Goal: Information Seeking & Learning: Learn about a topic

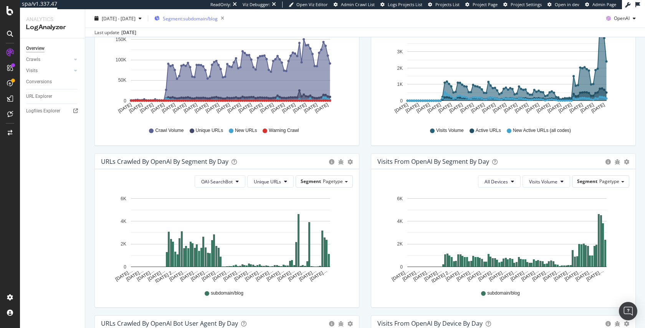
scroll to position [146, 0]
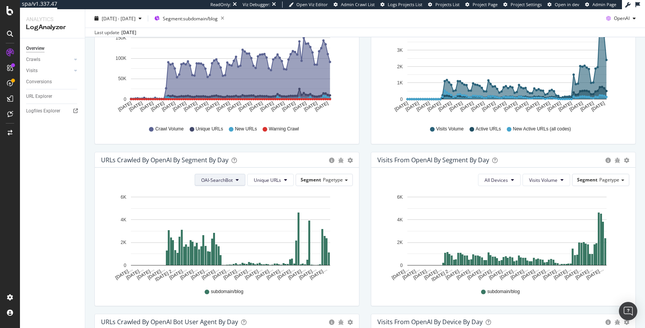
click at [218, 178] on span "OAI-SearchBot" at bounding box center [216, 180] width 31 height 7
click at [220, 233] on div "ChatGPT-User" at bounding box center [216, 237] width 45 height 11
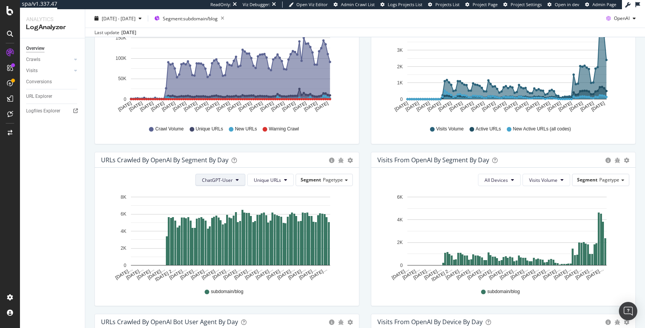
click at [204, 177] on span "ChatGPT-User" at bounding box center [217, 180] width 31 height 7
click at [218, 206] on span "GPTBot" at bounding box center [217, 208] width 33 height 7
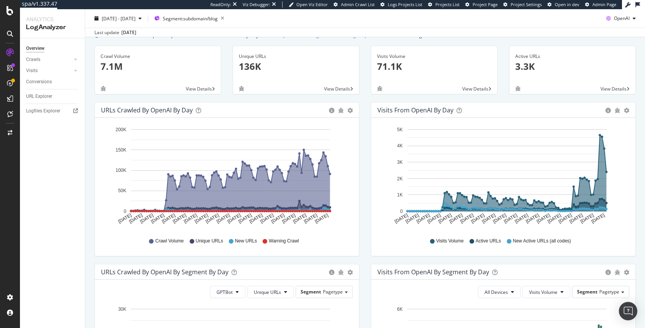
scroll to position [187, 0]
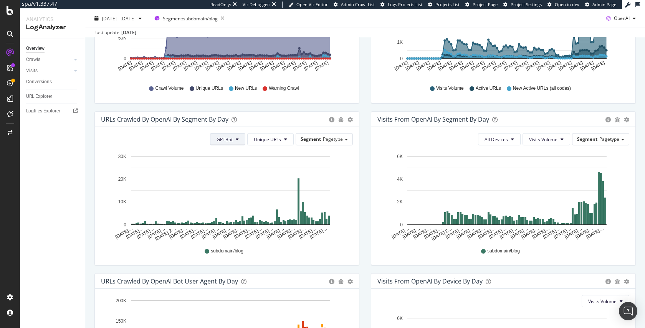
click at [222, 142] on button "GPTBot" at bounding box center [227, 139] width 35 height 12
click at [231, 181] on span "OAI-SearchBot" at bounding box center [231, 182] width 33 height 7
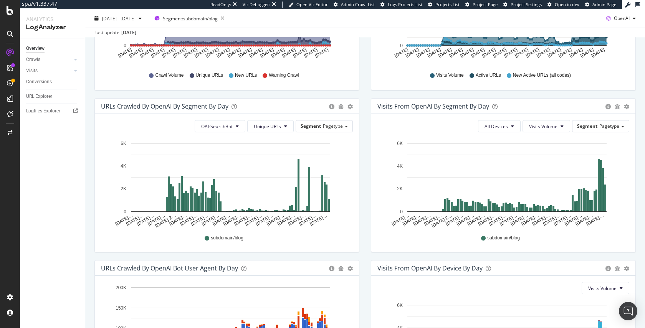
scroll to position [202, 0]
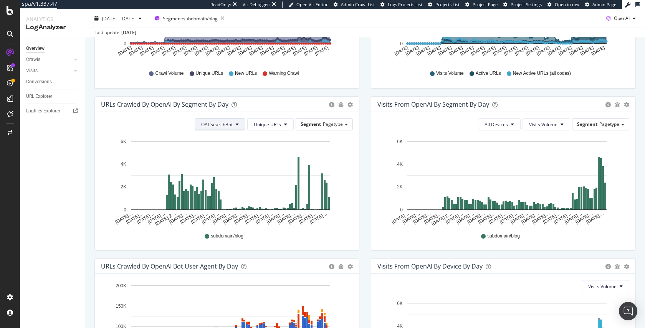
click at [223, 121] on span "OAI-SearchBot" at bounding box center [216, 124] width 31 height 7
click at [220, 179] on span "ChatGPT-User" at bounding box center [216, 181] width 33 height 7
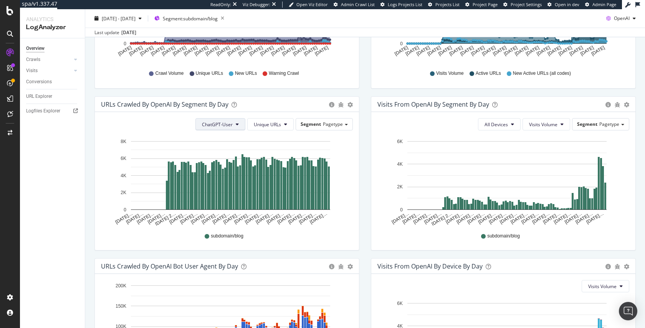
click at [216, 126] on span "ChatGPT-User" at bounding box center [217, 124] width 31 height 7
click at [214, 169] on span "OAI-SearchBot" at bounding box center [217, 167] width 33 height 7
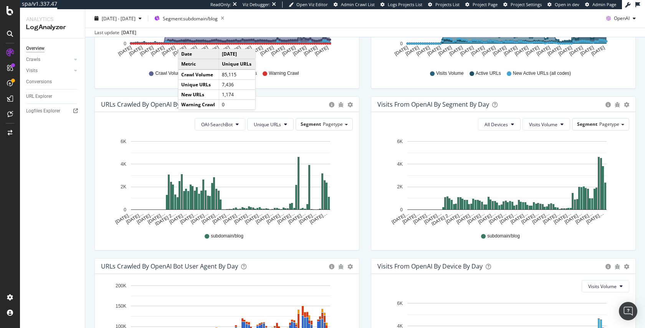
click at [102, 141] on icon "[DATE]… [DATE]… [DATE]… [DATE]… [DATE] 2… [DATE]… [DATE]… [DATE]… [DATE]… [DATE…" at bounding box center [225, 181] width 249 height 89
click at [88, 151] on div "We introduced 2 new report templates: AI Bots to track AI bot activity on your …" at bounding box center [365, 150] width 560 height 593
click at [220, 129] on button "OAI-SearchBot" at bounding box center [220, 124] width 51 height 12
click at [351, 242] on div "OAI-SearchBot Unique URLs Segment Pagetype Hold CMD (⌘) while clicking to filte…" at bounding box center [227, 181] width 264 height 138
click at [266, 121] on span "Unique URLs" at bounding box center [267, 124] width 27 height 7
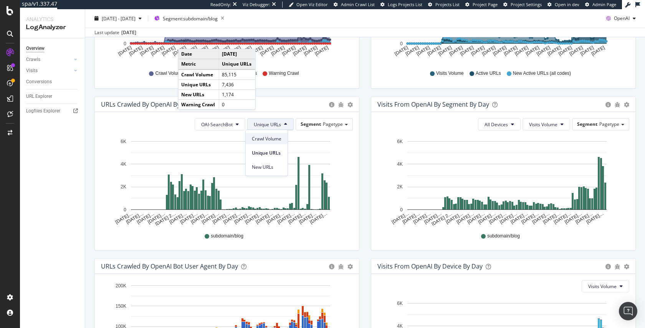
click at [276, 141] on span "Crawl Volume" at bounding box center [267, 138] width 30 height 7
click at [273, 121] on span "Crawl Volume" at bounding box center [266, 124] width 30 height 7
click at [273, 145] on div "Unique URLs" at bounding box center [264, 151] width 43 height 14
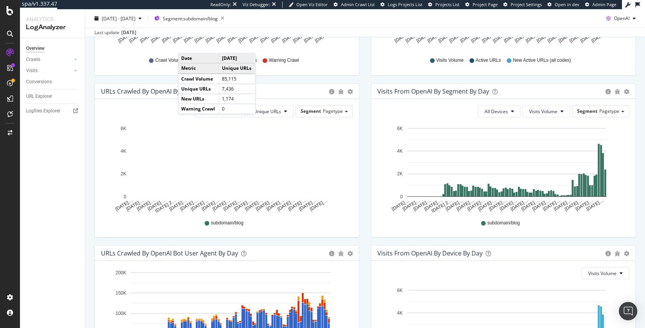
scroll to position [319, 0]
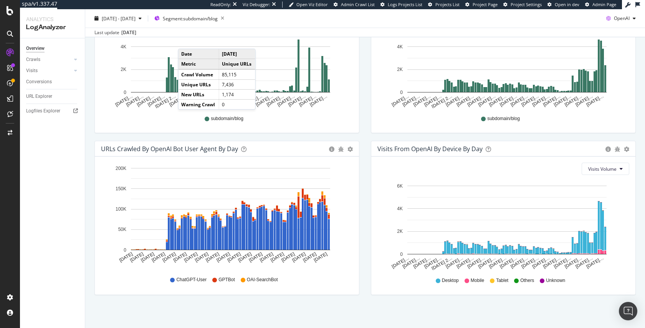
click at [87, 228] on div "We introduced 2 new report templates: AI Bots to track AI bot activity on your …" at bounding box center [365, 33] width 560 height 593
click at [427, 318] on div "We introduced 2 new report templates: AI Bots to track AI bot activity on your …" at bounding box center [365, 33] width 560 height 593
click at [110, 135] on div "URLs Crawled by OpenAI By Segment By Day Timeline (by Value) Table OAI-SearchBo…" at bounding box center [227, 60] width 276 height 162
drag, startPoint x: 110, startPoint y: 135, endPoint x: 105, endPoint y: 136, distance: 4.7
click at [107, 136] on div "URLs Crawled by OpenAI By Segment By Day Timeline (by Value) Table OAI-SearchBo…" at bounding box center [227, 60] width 276 height 162
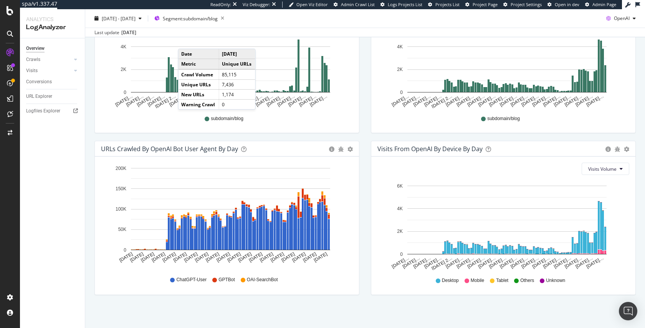
click at [104, 136] on div "URLs Crawled by OpenAI By Segment By Day Timeline (by Value) Table OAI-SearchBo…" at bounding box center [227, 60] width 276 height 162
click at [44, 144] on div "Overview Crawls Daily Distribution Segments Distribution HTTP Codes Resources V…" at bounding box center [52, 183] width 65 height 290
drag, startPoint x: 212, startPoint y: 314, endPoint x: 212, endPoint y: 318, distance: 4.2
click at [212, 318] on div "We introduced 2 new report templates: AI Bots to track AI bot activity on your …" at bounding box center [365, 33] width 560 height 593
click at [359, 103] on div "URLs Crawled by OpenAI By Segment By Day Timeline (by Value) Table OAI-SearchBo…" at bounding box center [227, 60] width 276 height 162
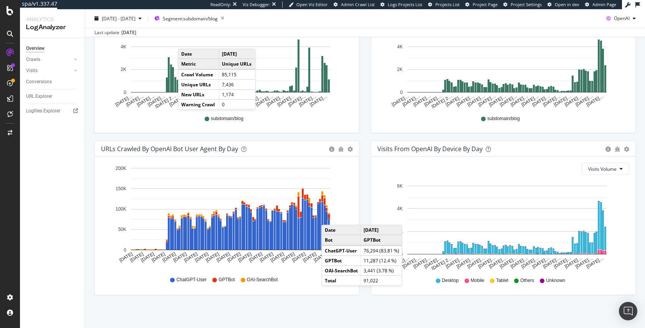
click at [84, 119] on div "Overview Crawls Daily Distribution Segments Distribution HTTP Codes Resources V…" at bounding box center [52, 183] width 65 height 290
click at [131, 129] on div "OAI-SearchBot Unique URLs Segment Pagetype Hold CMD (⌘) while clicking to filte…" at bounding box center [227, 64] width 264 height 138
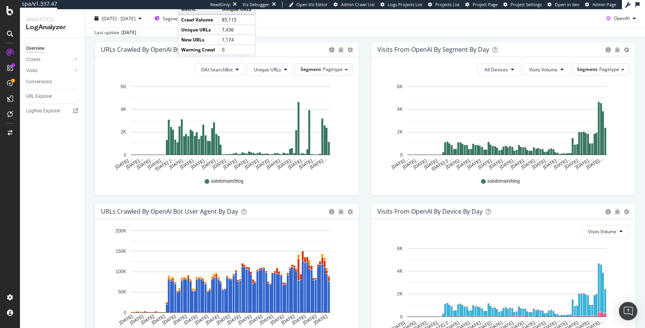
scroll to position [0, 0]
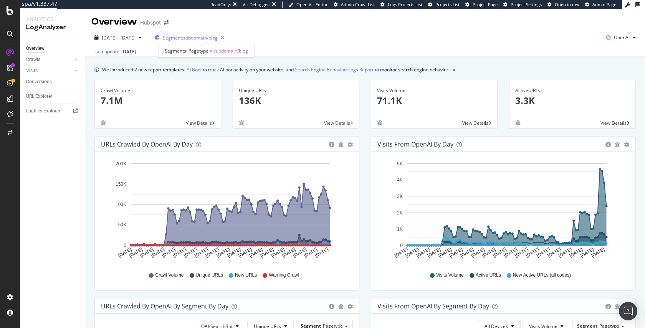
click at [199, 41] on div "Segment: subdomain/blog" at bounding box center [190, 37] width 73 height 11
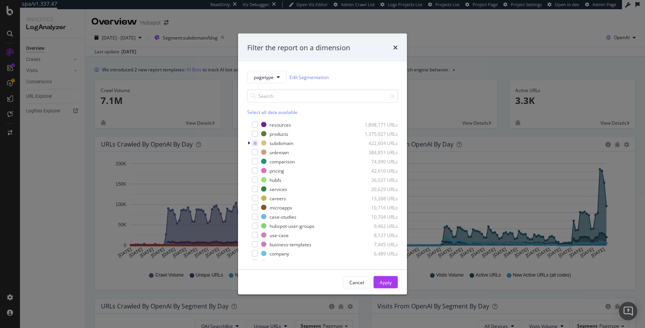
click at [635, 196] on div "Filter the report on a dimension pagetype Edit Segmentation Select all data ava…" at bounding box center [322, 164] width 645 height 328
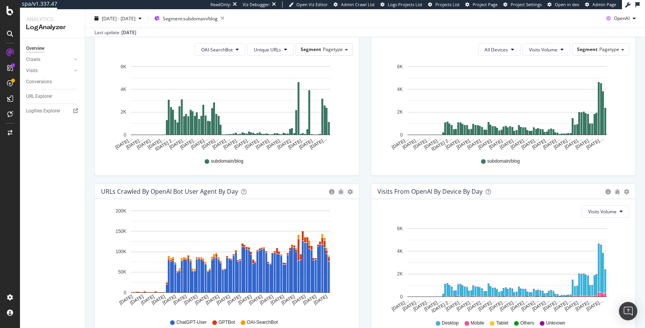
scroll to position [273, 0]
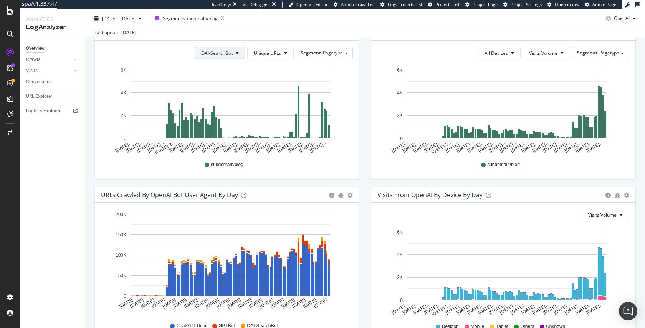
click at [228, 58] on button "OAI-SearchBot" at bounding box center [220, 53] width 51 height 12
click at [220, 105] on div "ChatGPT-User" at bounding box center [216, 109] width 45 height 11
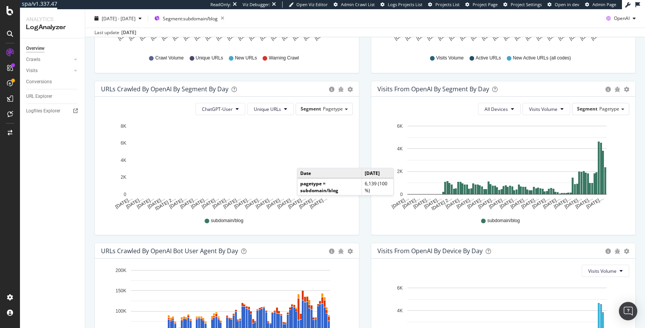
scroll to position [217, 0]
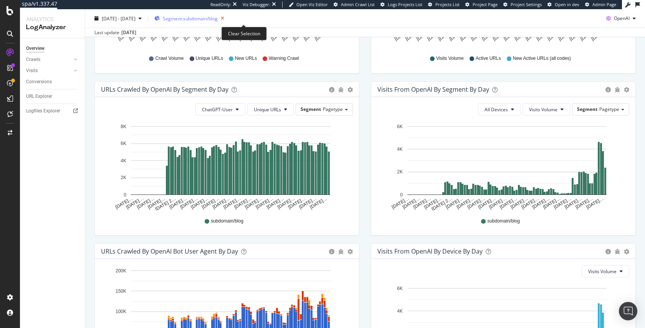
click at [227, 14] on icon "button" at bounding box center [223, 18] width 10 height 11
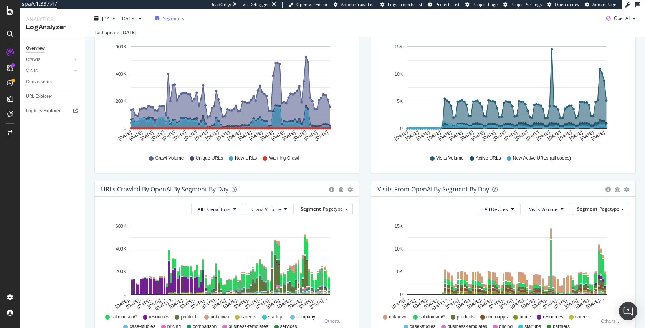
scroll to position [119, 0]
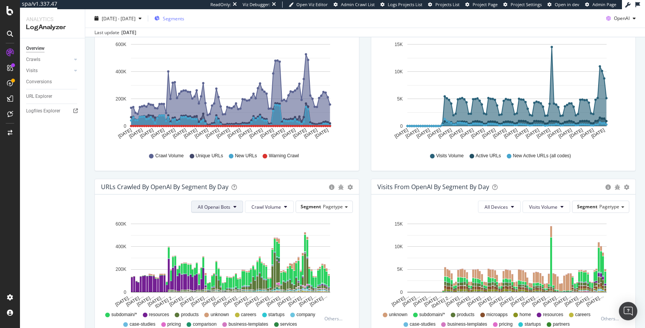
click at [217, 203] on button "All Openai Bots" at bounding box center [217, 207] width 52 height 12
click at [215, 261] on span "ChatGPT-User" at bounding box center [212, 264] width 33 height 7
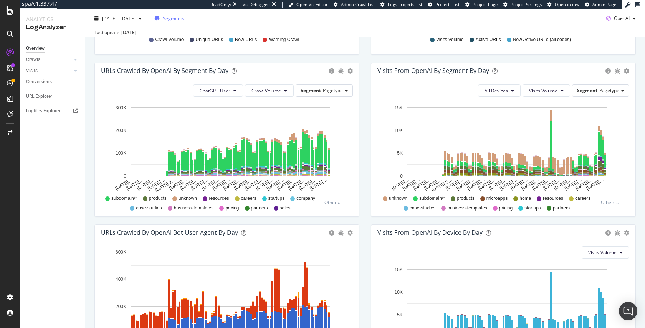
scroll to position [237, 0]
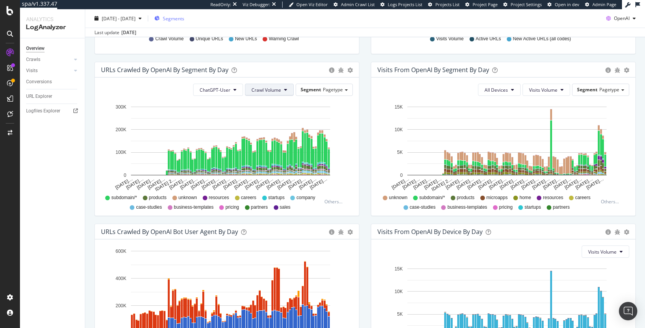
click at [265, 89] on span "Crawl Volume" at bounding box center [266, 90] width 30 height 7
click at [271, 122] on div "Unique URLs" at bounding box center [264, 118] width 43 height 11
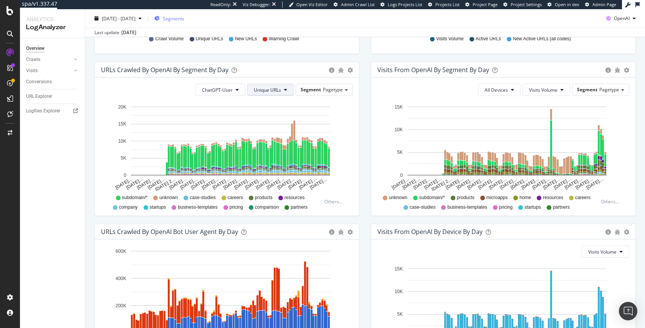
click at [256, 89] on span "Unique URLs" at bounding box center [267, 90] width 27 height 7
click at [260, 102] on span "Crawl Volume" at bounding box center [267, 104] width 30 height 7
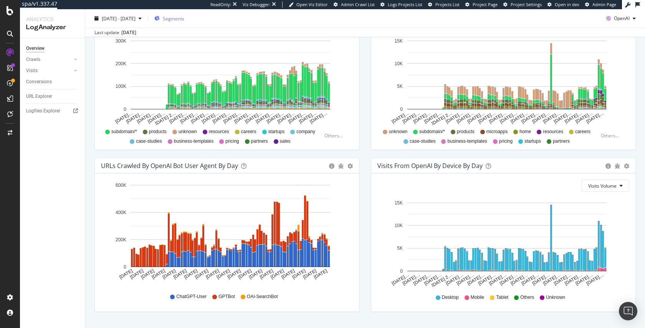
scroll to position [307, 0]
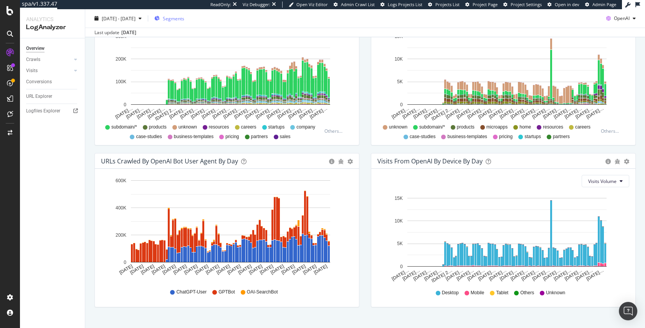
click at [184, 19] on span "Segments" at bounding box center [174, 18] width 22 height 7
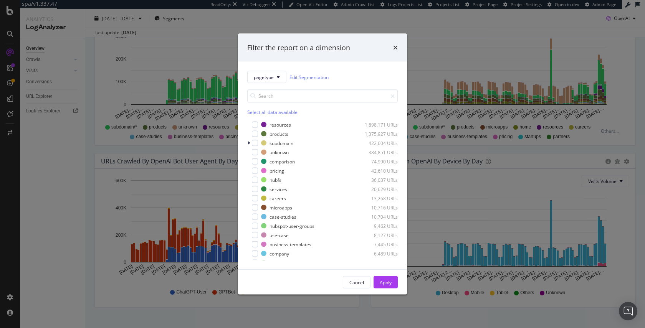
click at [36, 218] on div "Filter the report on a dimension pagetype Edit Segmentation Select all data ava…" at bounding box center [322, 164] width 645 height 328
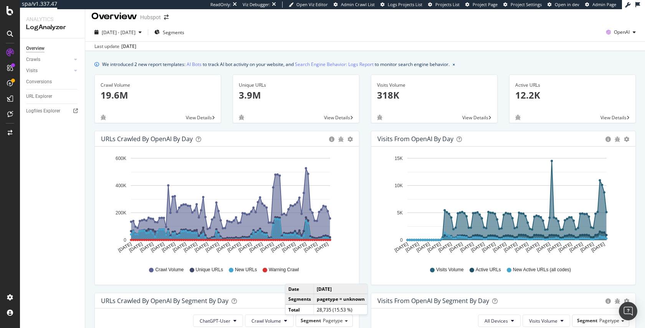
scroll to position [0, 0]
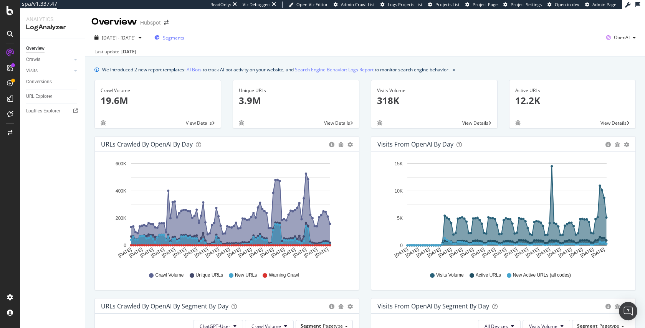
click at [184, 38] on span "Segments" at bounding box center [174, 38] width 22 height 7
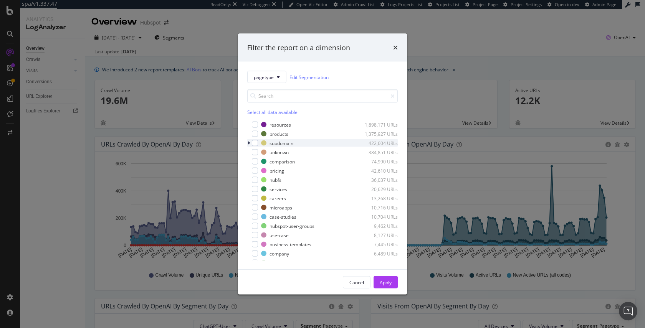
click at [248, 142] on icon "modal" at bounding box center [249, 143] width 2 height 5
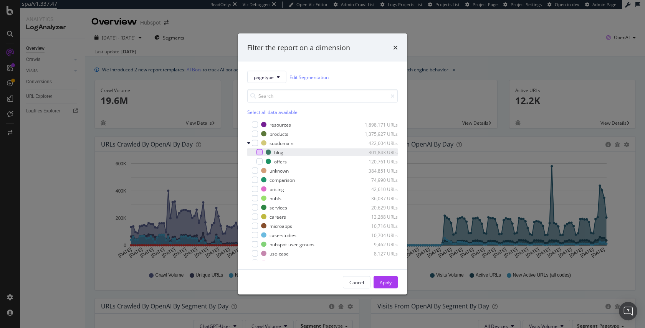
click at [261, 154] on div "modal" at bounding box center [259, 152] width 6 height 6
click at [389, 285] on div "Apply" at bounding box center [386, 282] width 12 height 7
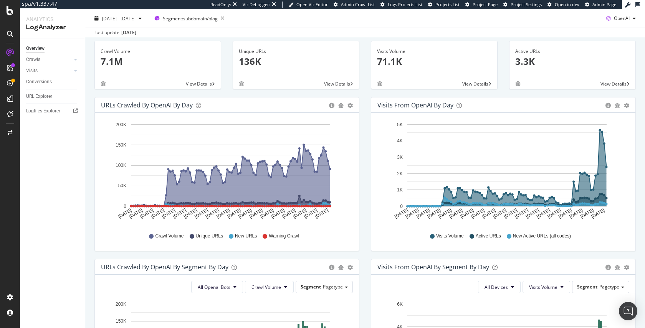
scroll to position [16, 0]
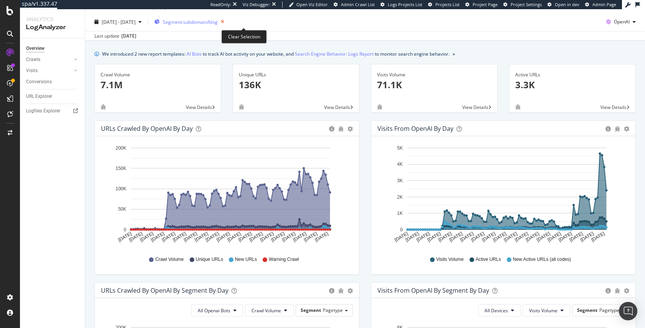
click at [227, 22] on icon "button" at bounding box center [223, 22] width 10 height 11
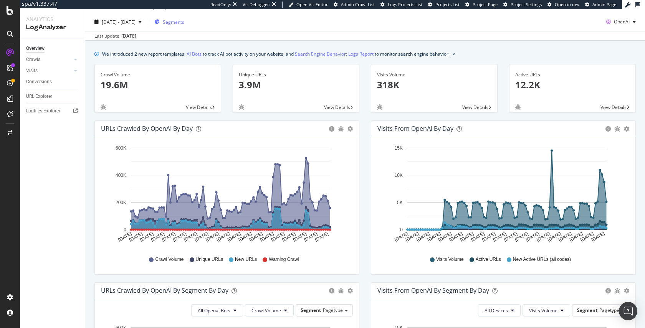
click at [187, 27] on button "Segments" at bounding box center [169, 22] width 36 height 12
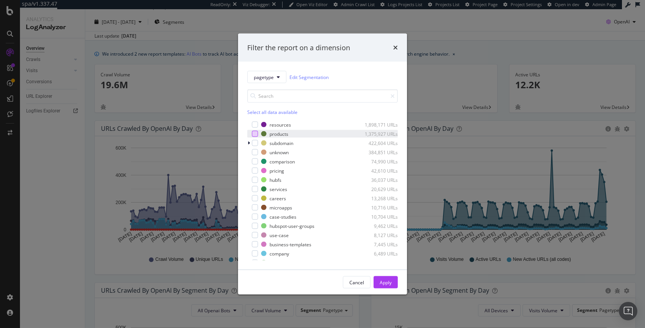
click at [255, 134] on div "modal" at bounding box center [255, 134] width 6 height 6
click at [392, 290] on div "Cancel Apply" at bounding box center [322, 282] width 169 height 25
click at [392, 281] on button "Apply" at bounding box center [386, 282] width 24 height 12
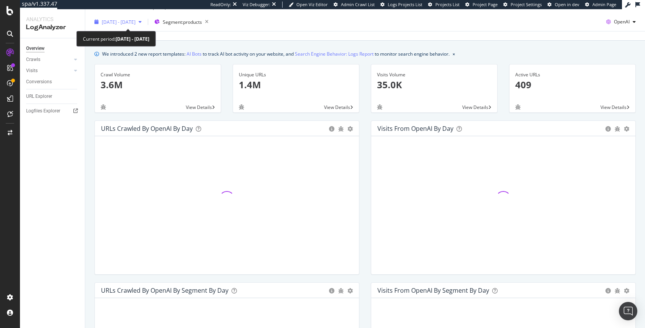
click at [136, 22] on span "[DATE] - [DATE]" at bounding box center [119, 22] width 34 height 7
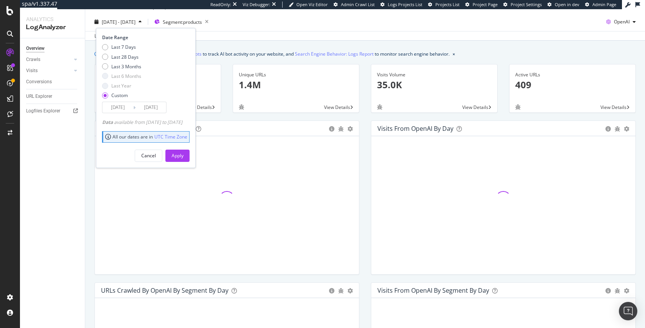
click at [147, 99] on div "Last 7 Days Last 28 Days Last 3 Months Last 6 Months Last Year Custom" at bounding box center [145, 73] width 86 height 58
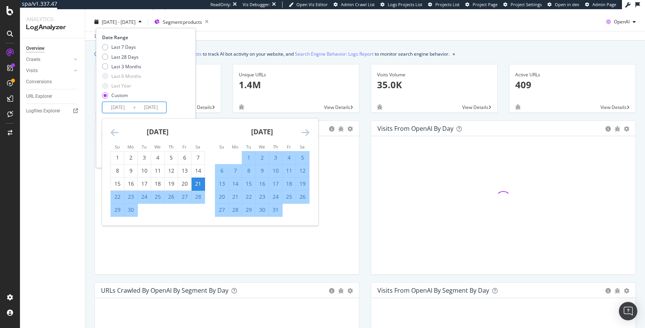
click at [153, 109] on input "[DATE]" at bounding box center [151, 107] width 31 height 11
click at [309, 131] on icon "Move forward to switch to the next month." at bounding box center [305, 132] width 8 height 9
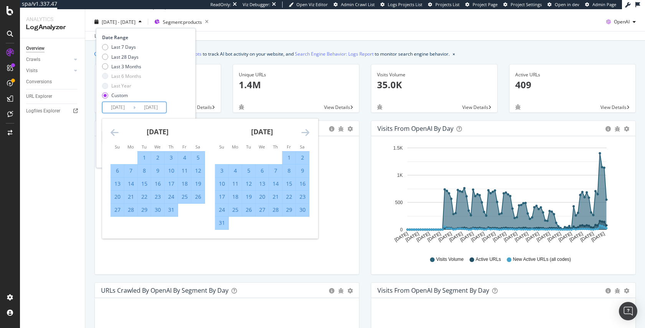
click at [308, 131] on icon "Move forward to switch to the next month." at bounding box center [305, 132] width 8 height 9
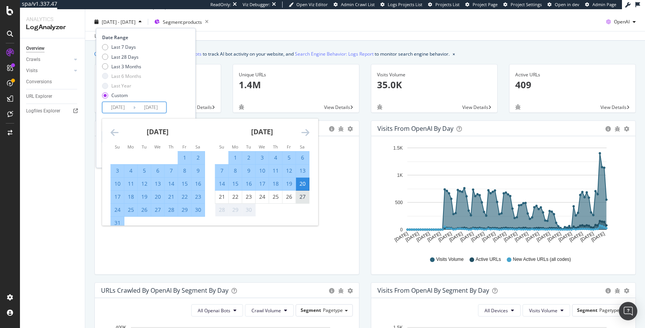
click at [301, 199] on div "27" at bounding box center [302, 197] width 13 height 8
type input "[DATE]"
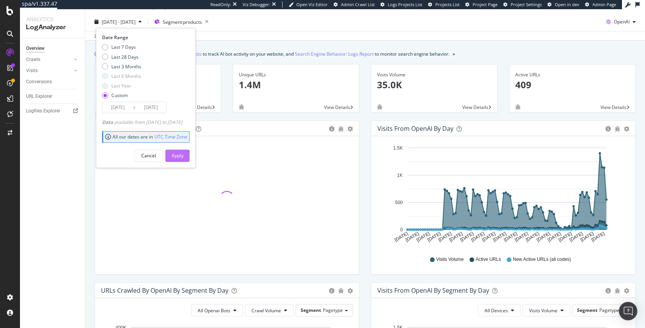
click at [190, 157] on button "Apply" at bounding box center [177, 156] width 24 height 12
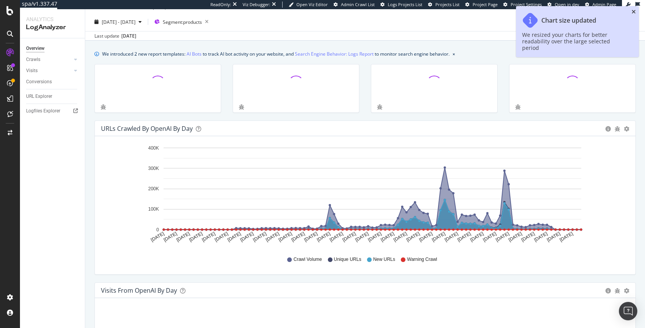
click at [632, 10] on icon "close toast" at bounding box center [634, 11] width 4 height 5
click at [632, 10] on div "Overview Hubspot" at bounding box center [365, 2] width 560 height 19
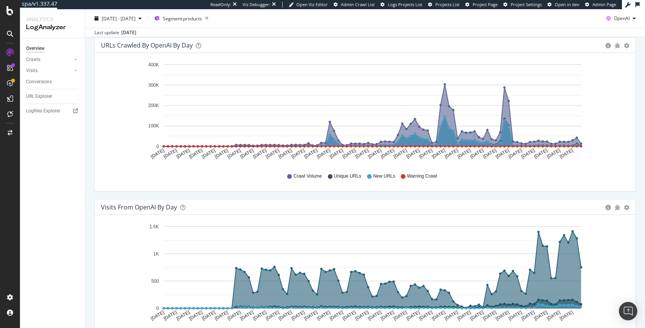
scroll to position [101, 0]
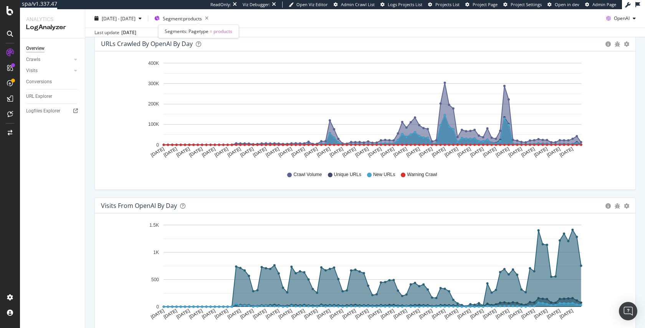
click at [202, 17] on span "Segment: products" at bounding box center [182, 18] width 39 height 7
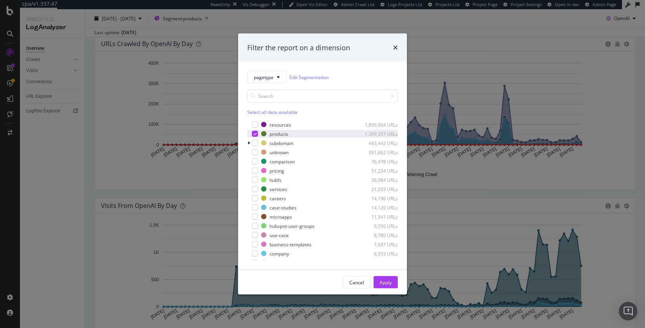
click at [258, 136] on div "modal" at bounding box center [255, 134] width 6 height 6
click at [248, 143] on icon "modal" at bounding box center [249, 143] width 2 height 5
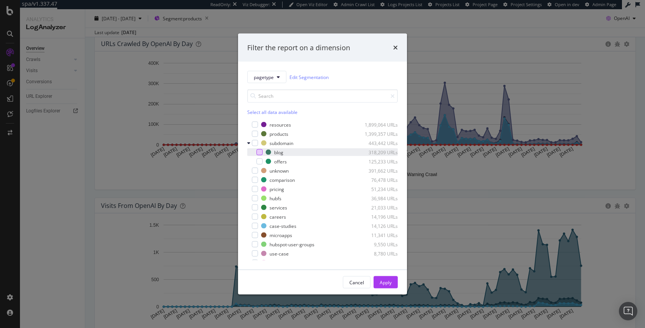
click at [257, 151] on div "modal" at bounding box center [259, 152] width 6 height 6
click at [398, 286] on div "Cancel Apply" at bounding box center [322, 282] width 169 height 25
click at [386, 286] on div "Apply" at bounding box center [386, 283] width 12 height 12
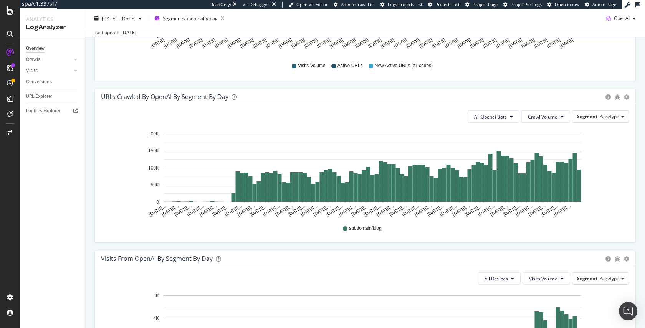
scroll to position [390, 0]
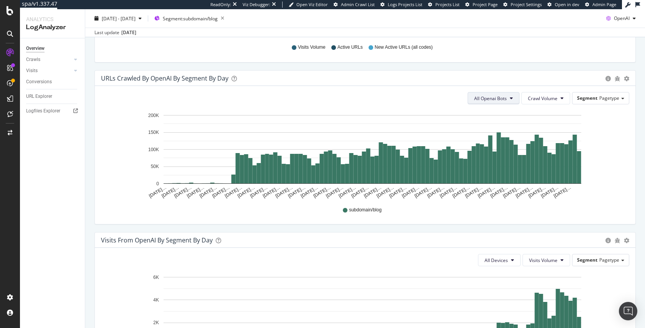
click at [500, 99] on span "All Openai Bots" at bounding box center [490, 98] width 33 height 7
click at [486, 153] on span "ChatGPT-User" at bounding box center [486, 154] width 33 height 7
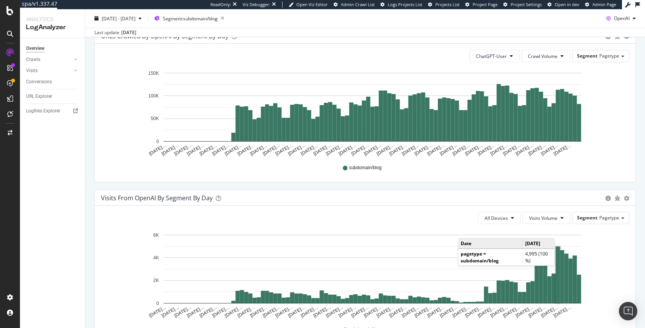
scroll to position [412, 0]
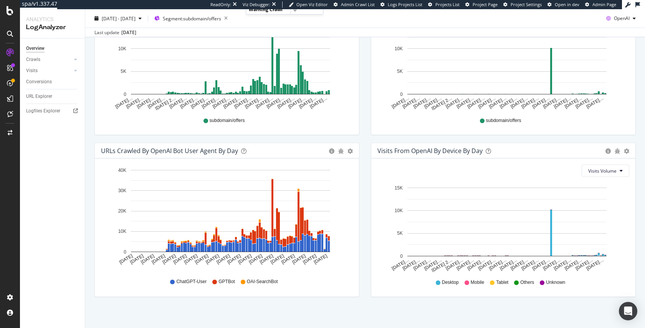
scroll to position [319, 0]
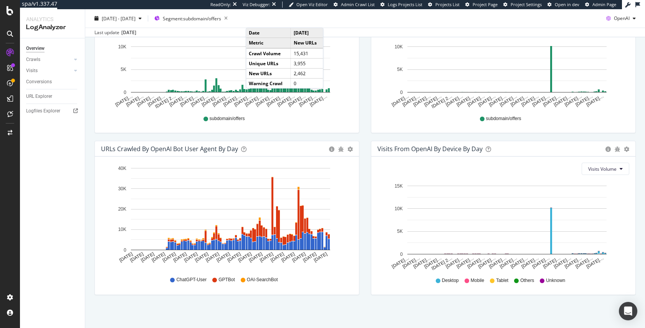
click at [382, 298] on div "Visits From OpenAI By Device By Day Timeline (by Value) Timeline (by Percentage…" at bounding box center [503, 222] width 276 height 162
click at [361, 131] on div "URLs Crawled by OpenAI By Segment By Day Timeline (by Value) Table GPTBot Uniqu…" at bounding box center [227, 60] width 276 height 162
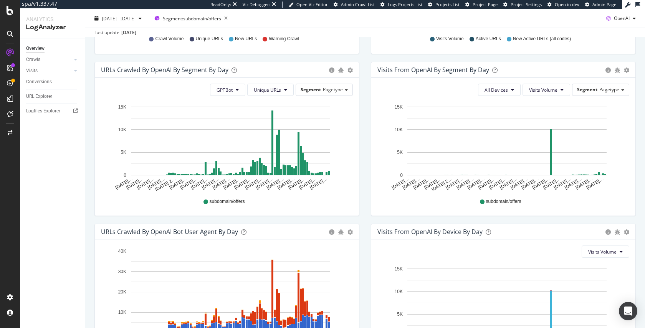
scroll to position [224, 0]
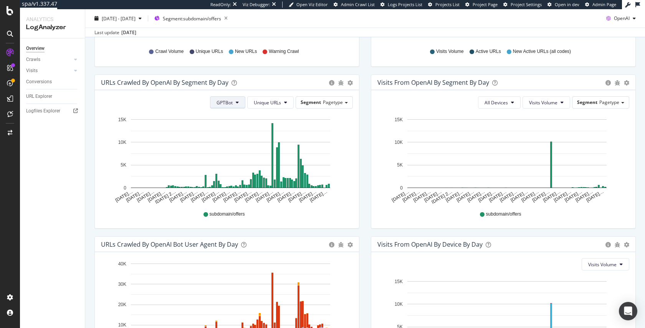
click at [225, 99] on span "GPTBot" at bounding box center [225, 102] width 16 height 7
click at [228, 157] on span "ChatGPT-User" at bounding box center [231, 159] width 33 height 7
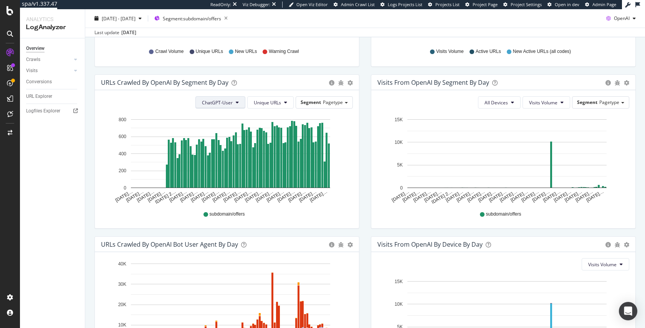
click at [240, 104] on button "ChatGPT-User" at bounding box center [220, 102] width 50 height 12
click at [224, 143] on span "OAI-SearchBot" at bounding box center [217, 145] width 33 height 7
